Goal: Information Seeking & Learning: Learn about a topic

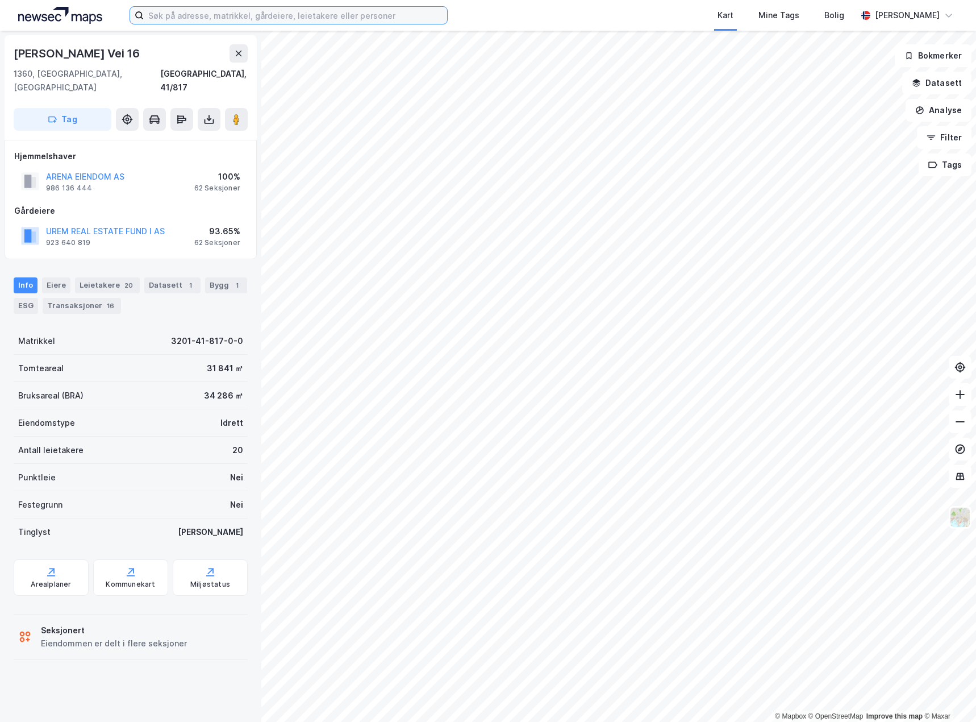
click at [211, 18] on input at bounding box center [295, 15] width 303 height 17
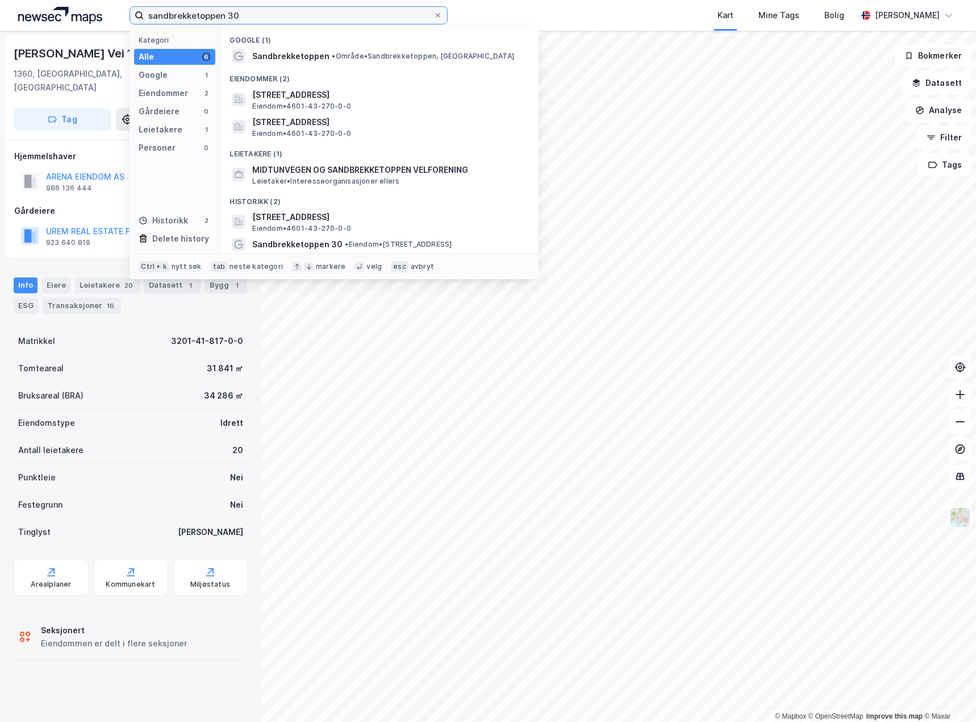
type input "sandbrekketoppen 30"
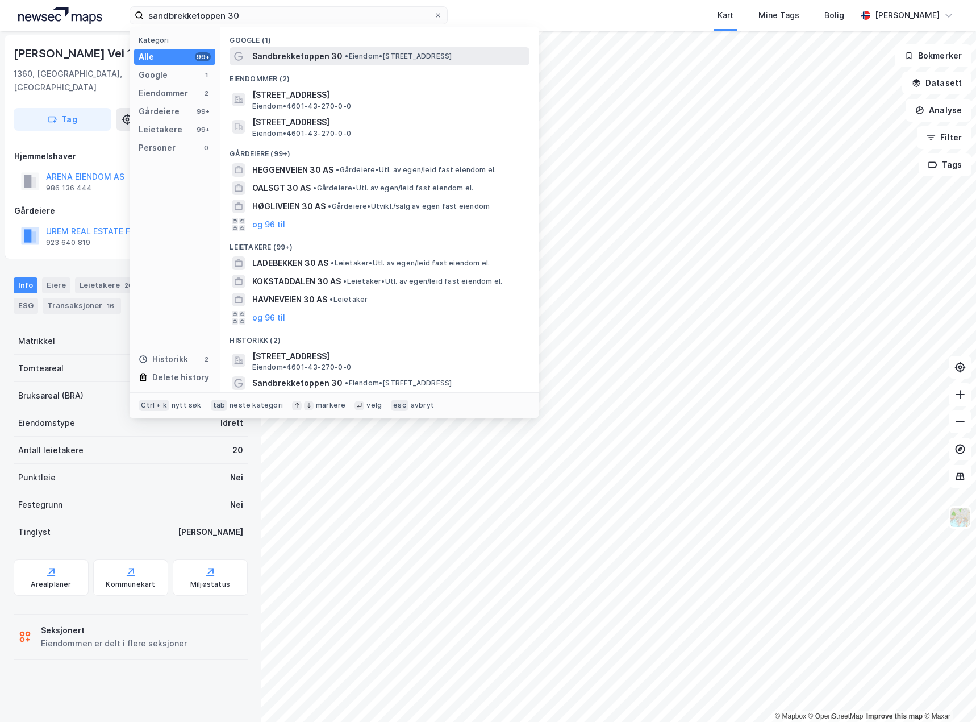
click at [353, 58] on span "• Eiendom • Sandbrekketoppen 30, 5225 Nesttun" at bounding box center [398, 56] width 107 height 9
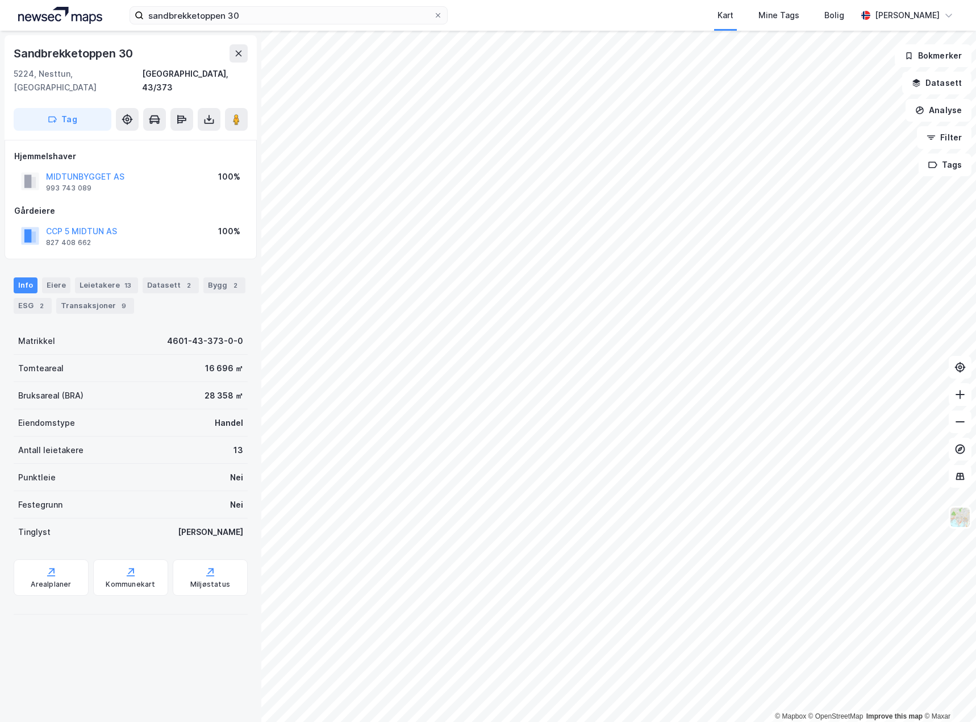
click at [130, 665] on div "Sandbrekketoppen 30 5224, Nesttun, Vestland Bergen, 43/373 Tag Hjemmelshaver MI…" at bounding box center [130, 376] width 261 height 691
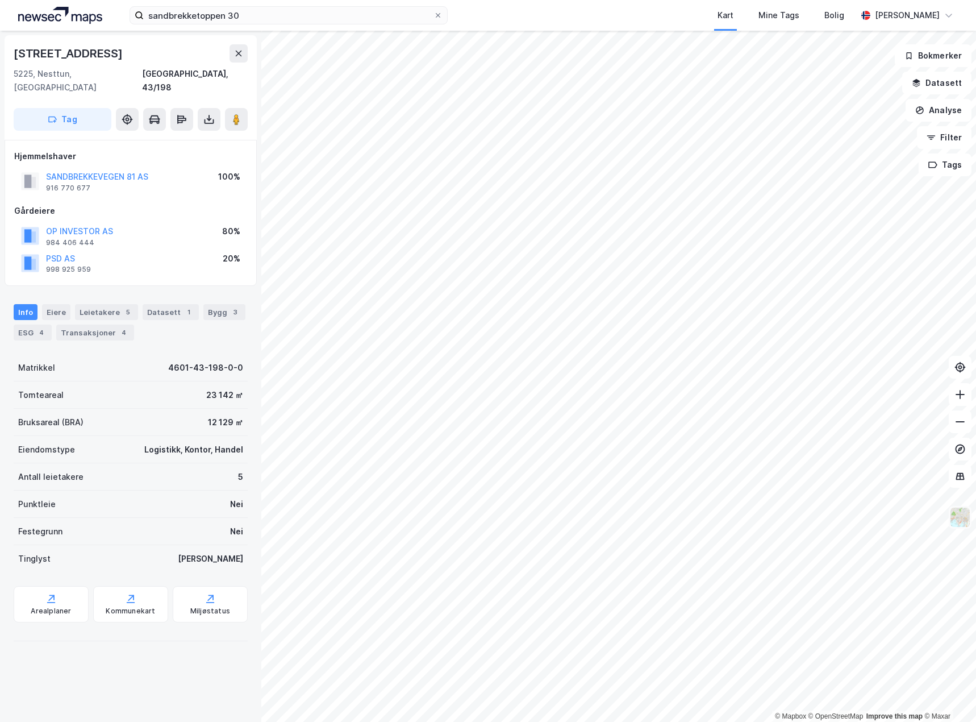
click at [955, 514] on img at bounding box center [961, 517] width 22 height 22
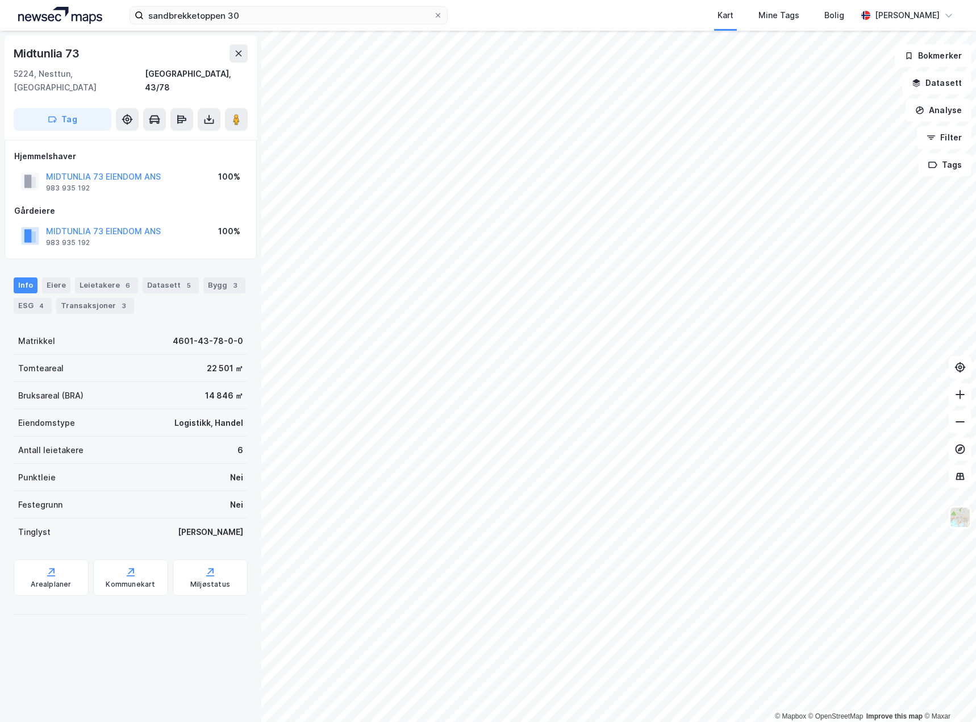
click at [773, 348] on div "© Mapbox © OpenStreetMap Improve this map © Maxar [STREET_ADDRESS], 43/78 Tag H…" at bounding box center [488, 376] width 976 height 691
click at [239, 114] on image at bounding box center [236, 119] width 7 height 11
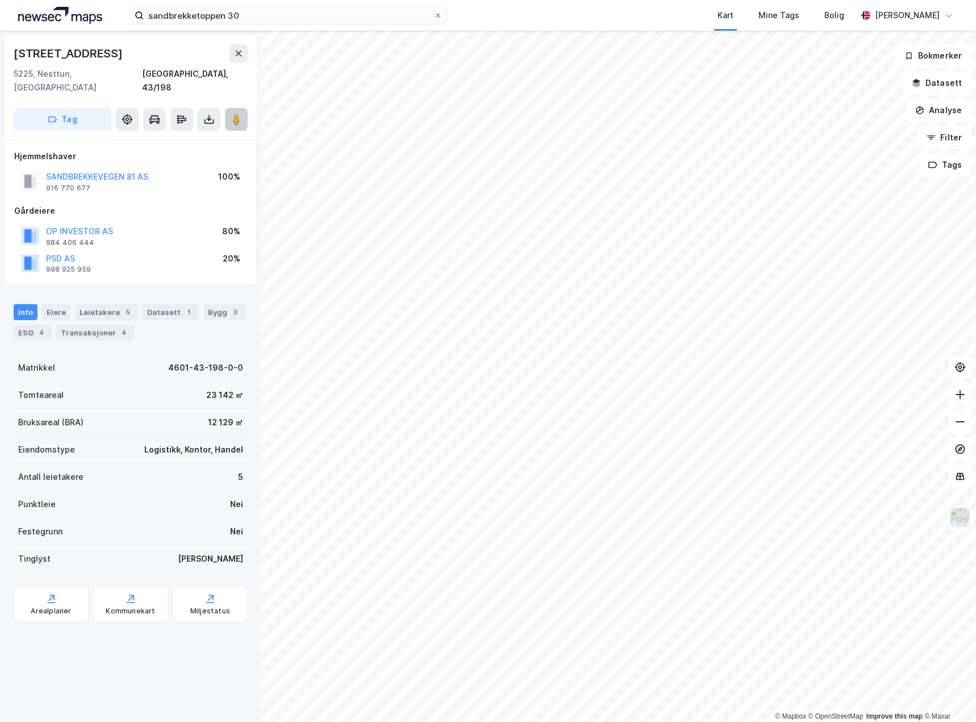
click at [238, 108] on button at bounding box center [236, 119] width 23 height 23
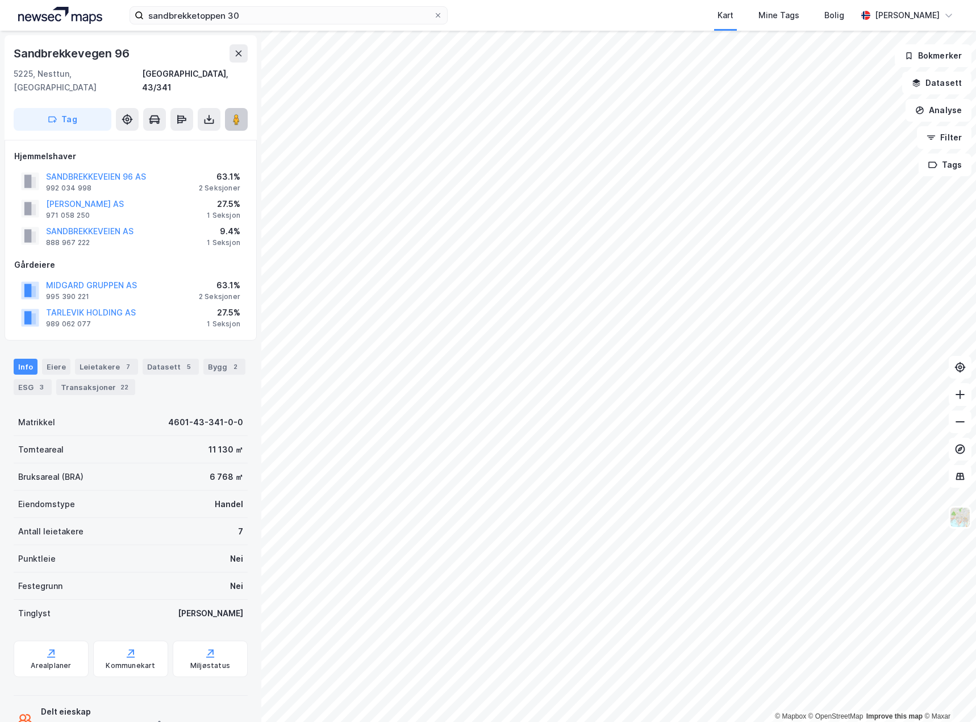
click at [238, 114] on icon at bounding box center [236, 119] width 11 height 11
click at [964, 521] on img at bounding box center [961, 517] width 22 height 22
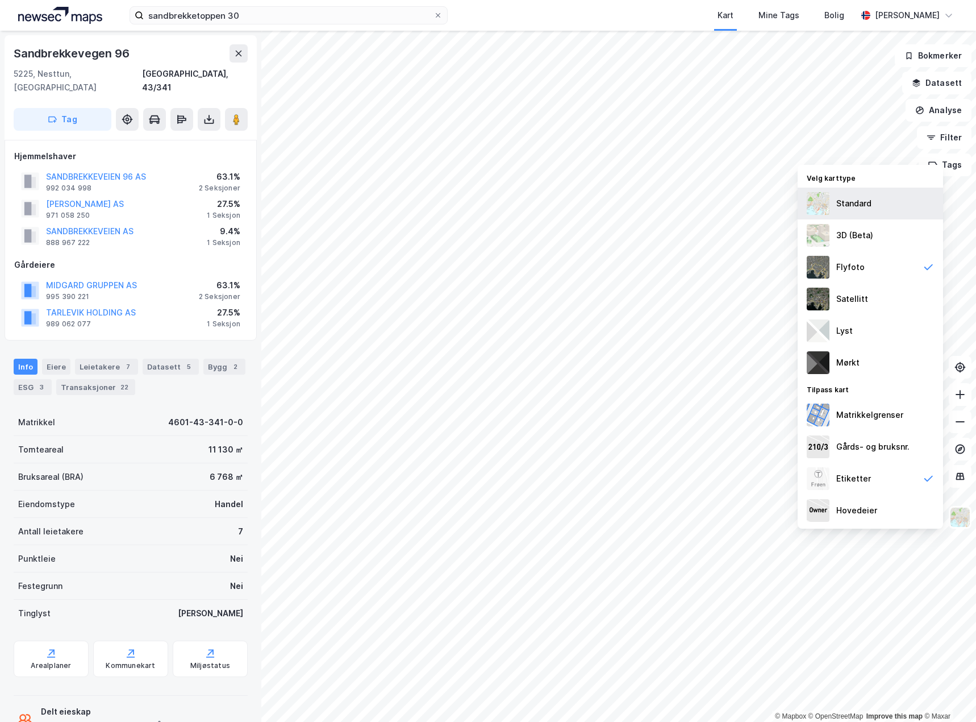
click at [851, 207] on div "Standard" at bounding box center [854, 204] width 35 height 14
